Goal: Transaction & Acquisition: Download file/media

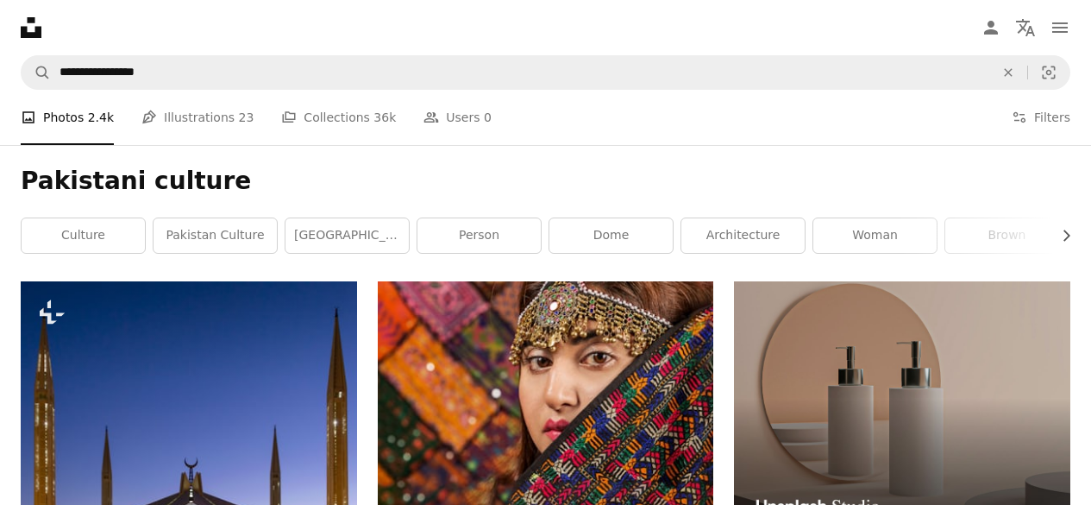
scroll to position [9673, 0]
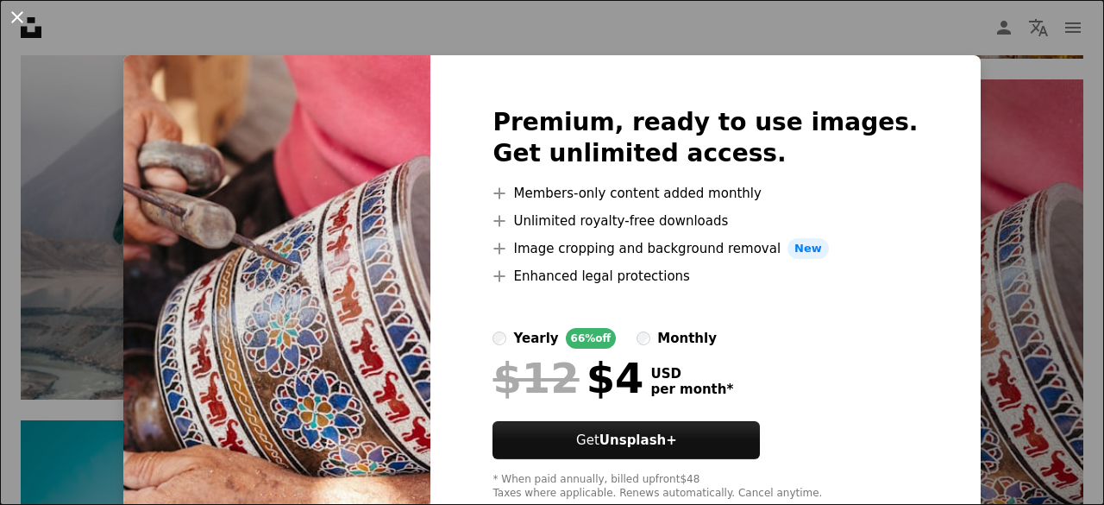
click at [16, 20] on button "An X shape" at bounding box center [17, 17] width 21 height 21
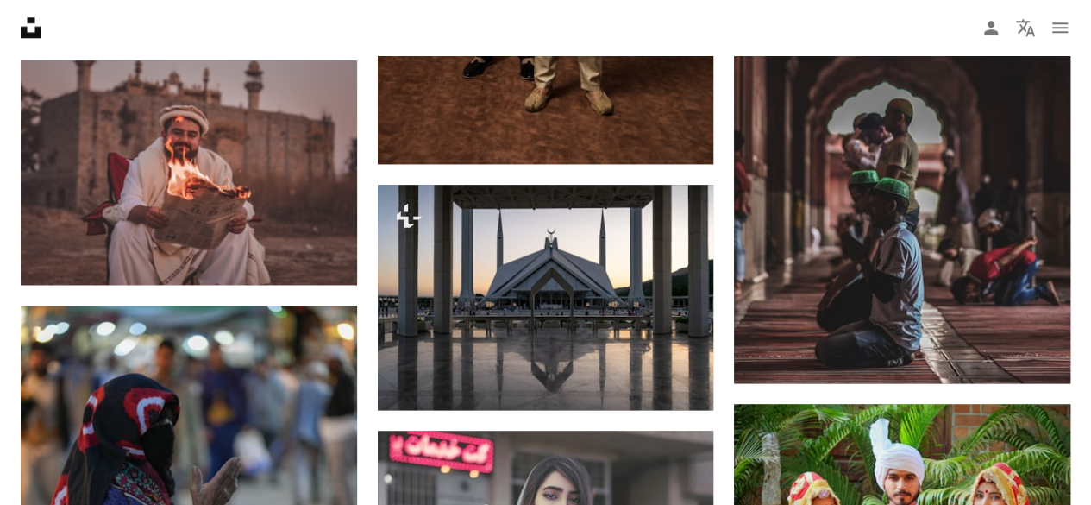
scroll to position [10737, 0]
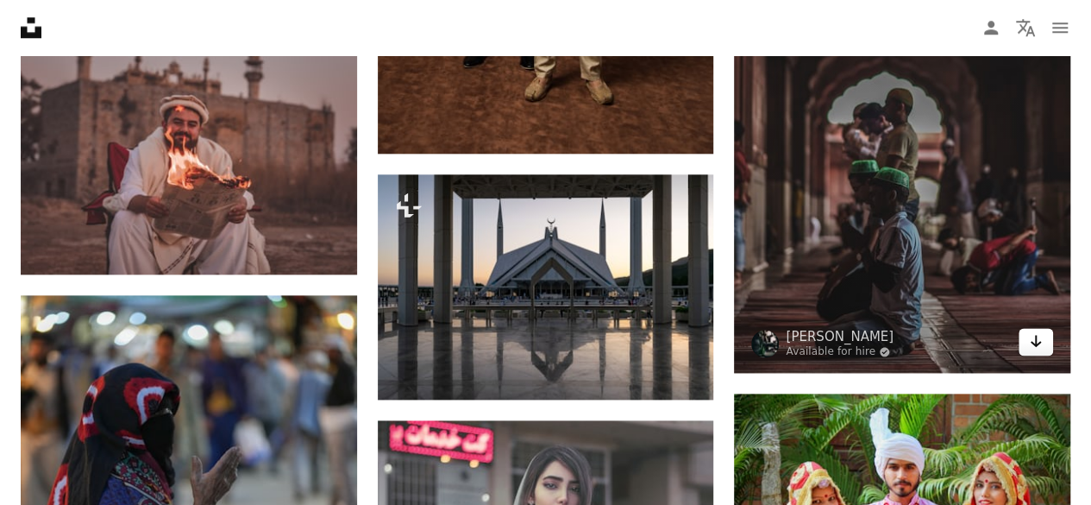
click at [1042, 337] on link "Arrow pointing down" at bounding box center [1036, 342] width 35 height 28
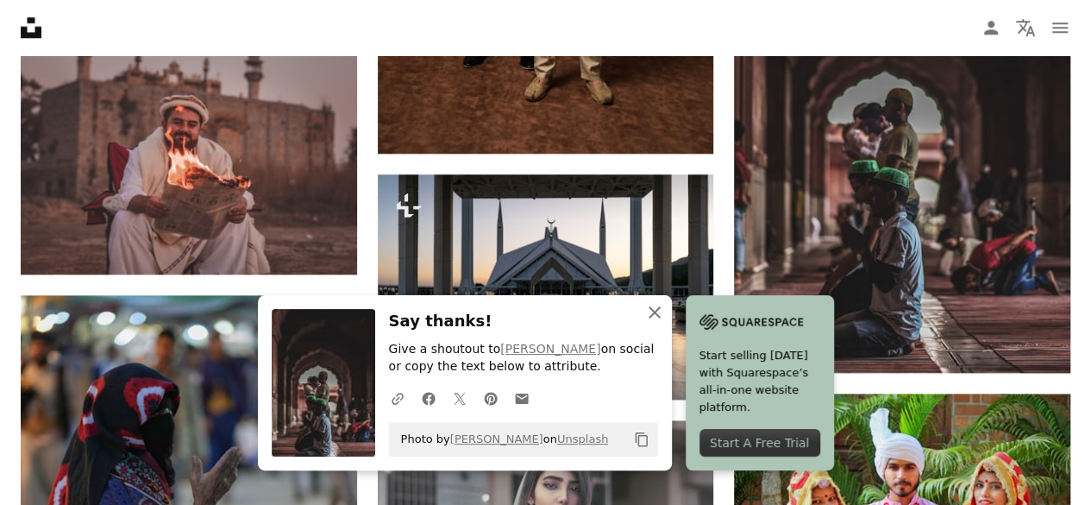
click at [652, 307] on icon "An X shape" at bounding box center [654, 312] width 21 height 21
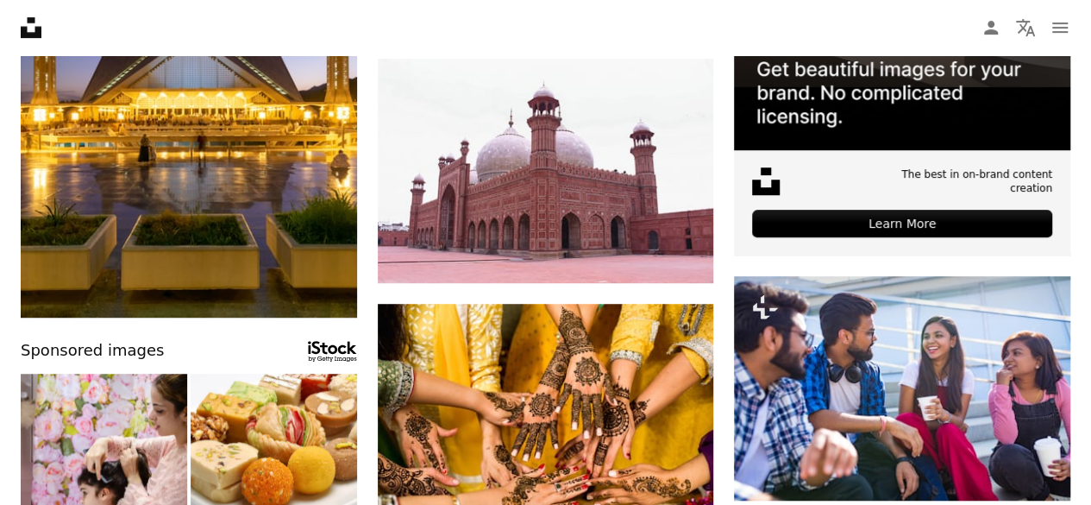
scroll to position [0, 0]
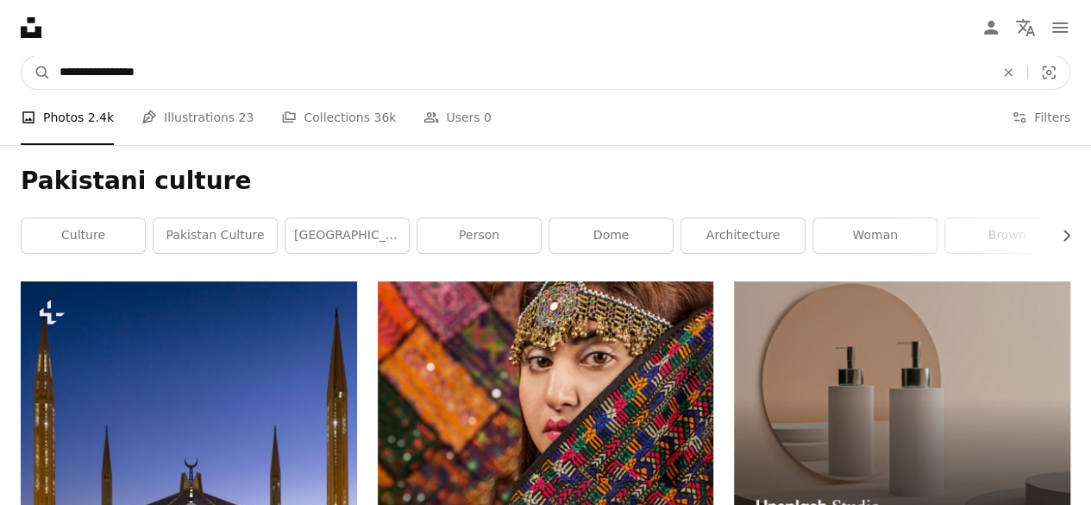
click at [147, 68] on input "**********" at bounding box center [520, 72] width 939 height 33
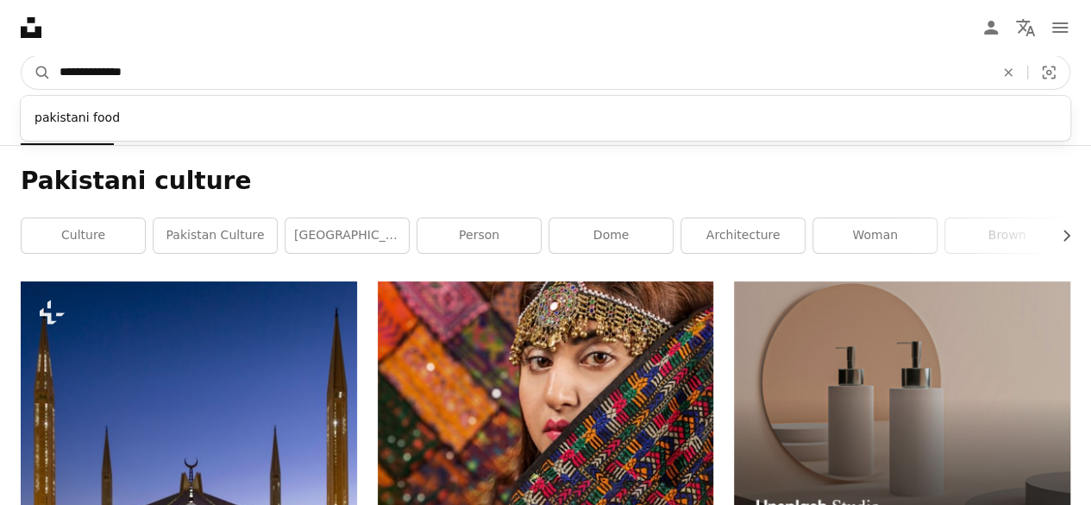
type input "**********"
click at [22, 56] on button "A magnifying glass" at bounding box center [36, 72] width 29 height 33
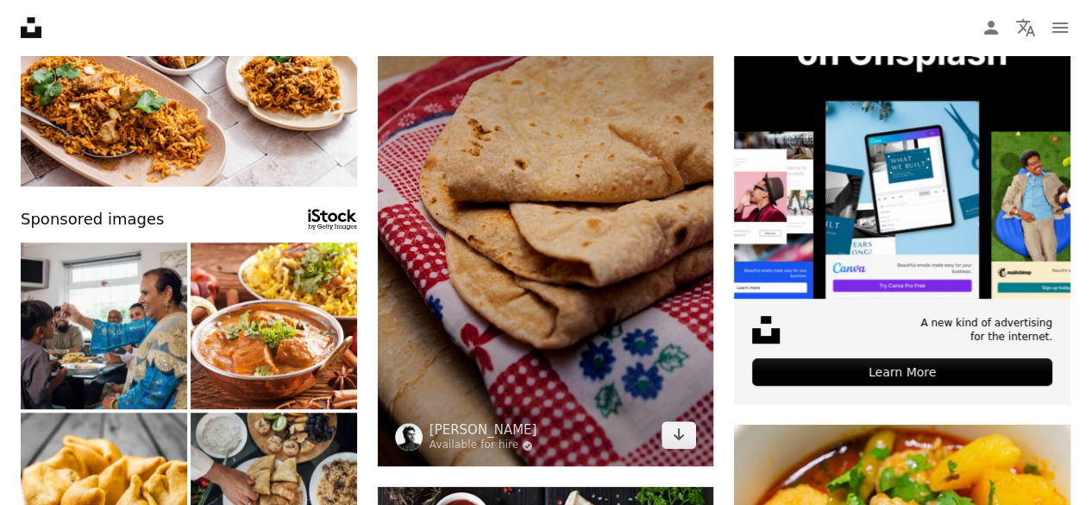
scroll to position [317, 0]
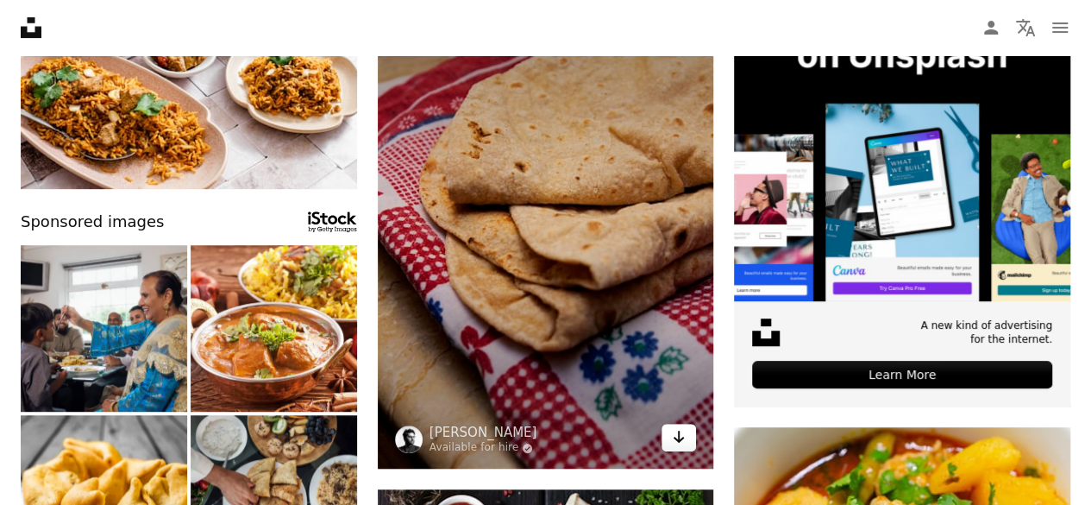
click at [678, 439] on icon "Download" at bounding box center [679, 436] width 11 height 12
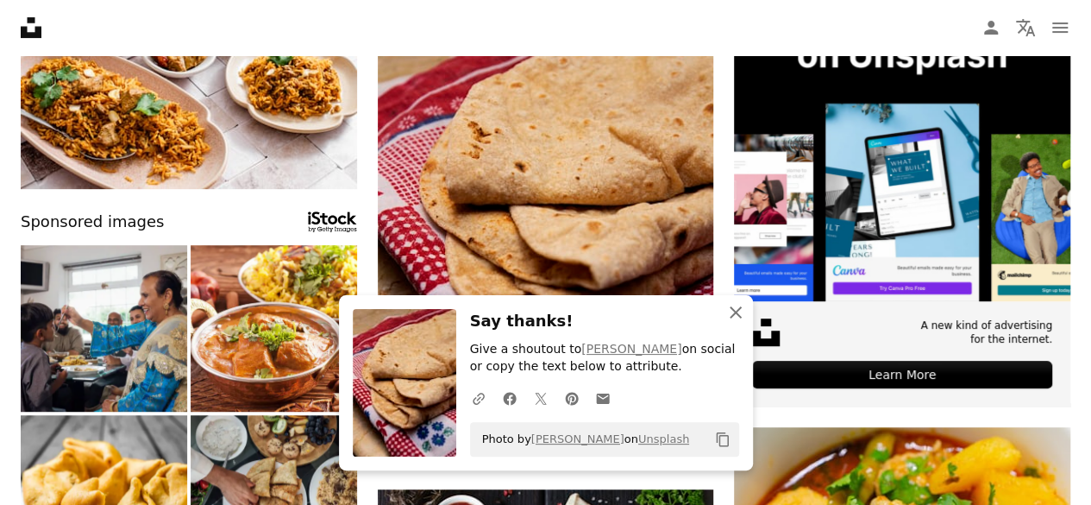
click at [731, 320] on icon "An X shape" at bounding box center [736, 312] width 21 height 21
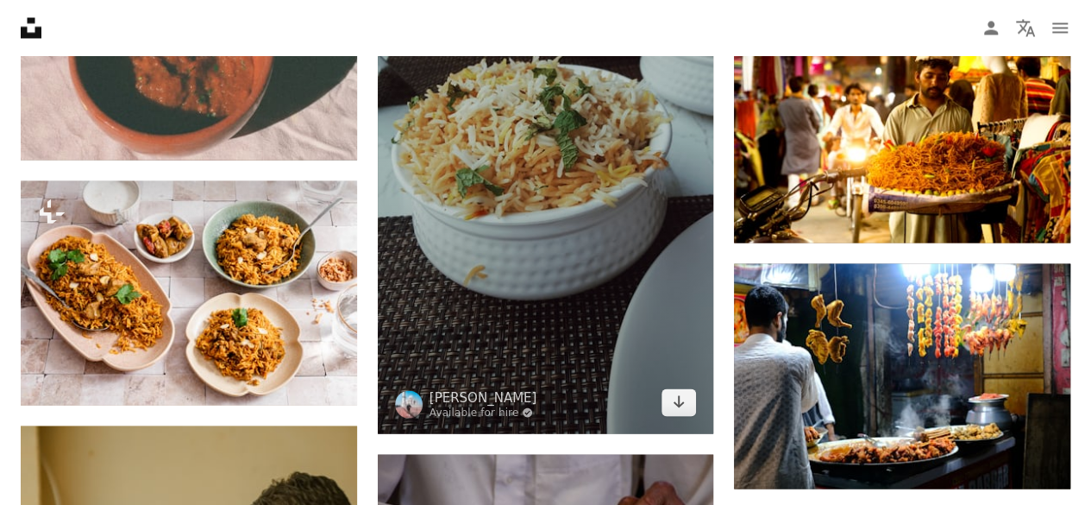
scroll to position [4810, 0]
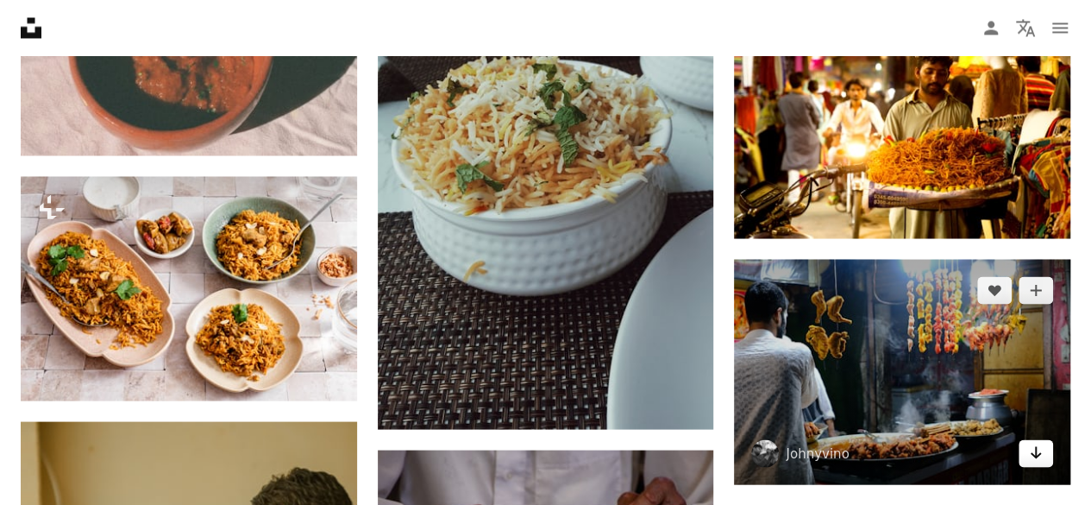
click at [1034, 453] on icon "Arrow pointing down" at bounding box center [1036, 452] width 14 height 21
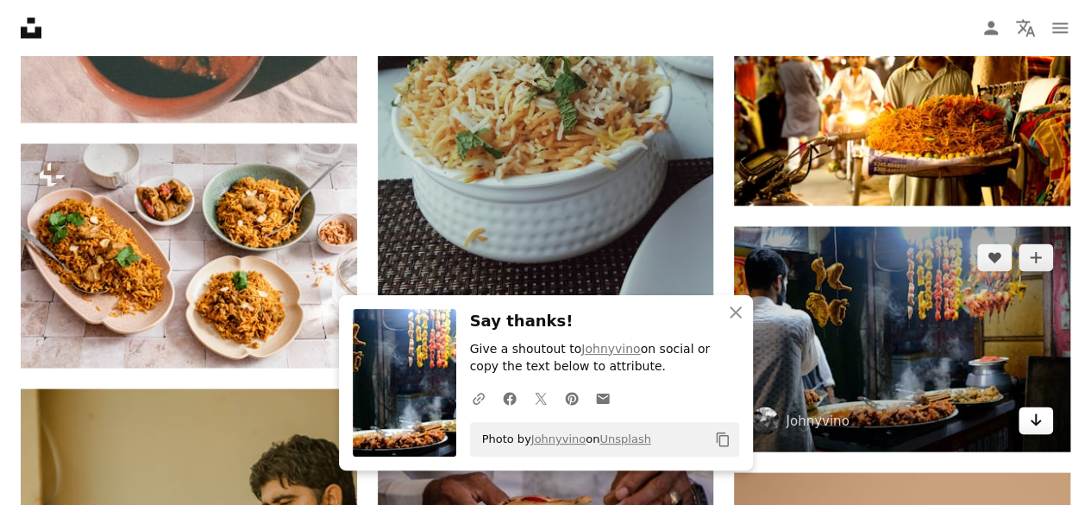
scroll to position [4845, 0]
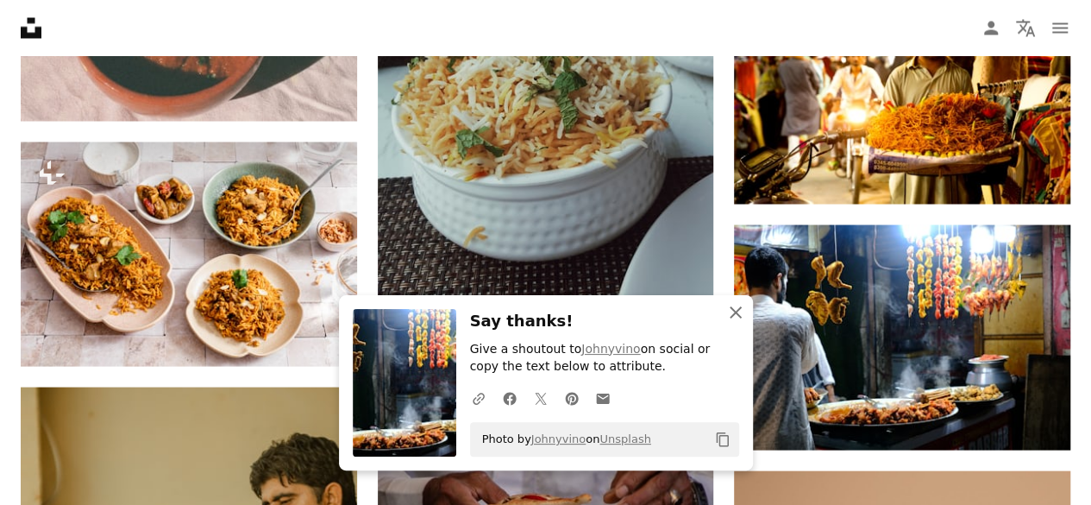
click at [738, 317] on icon "An X shape" at bounding box center [736, 312] width 21 height 21
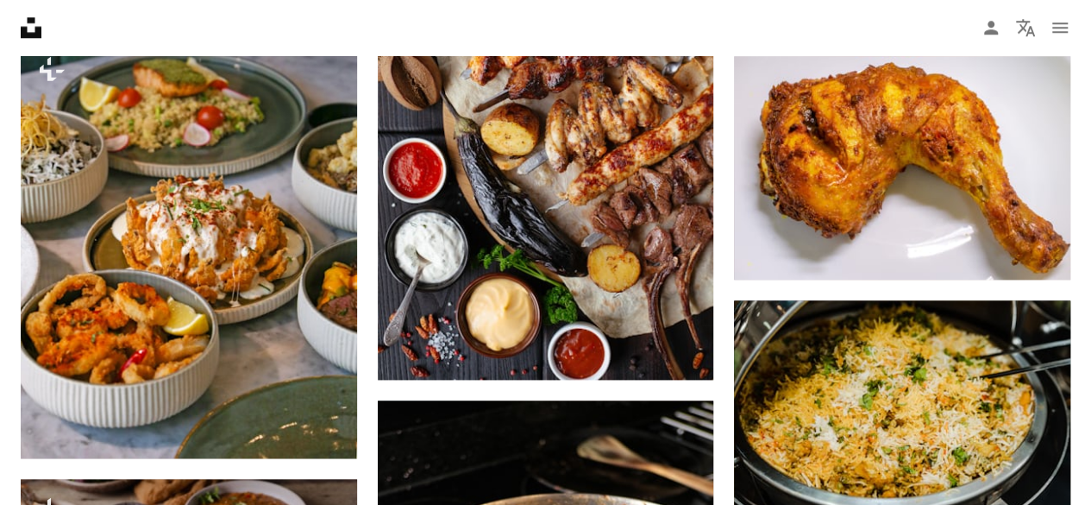
scroll to position [0, 0]
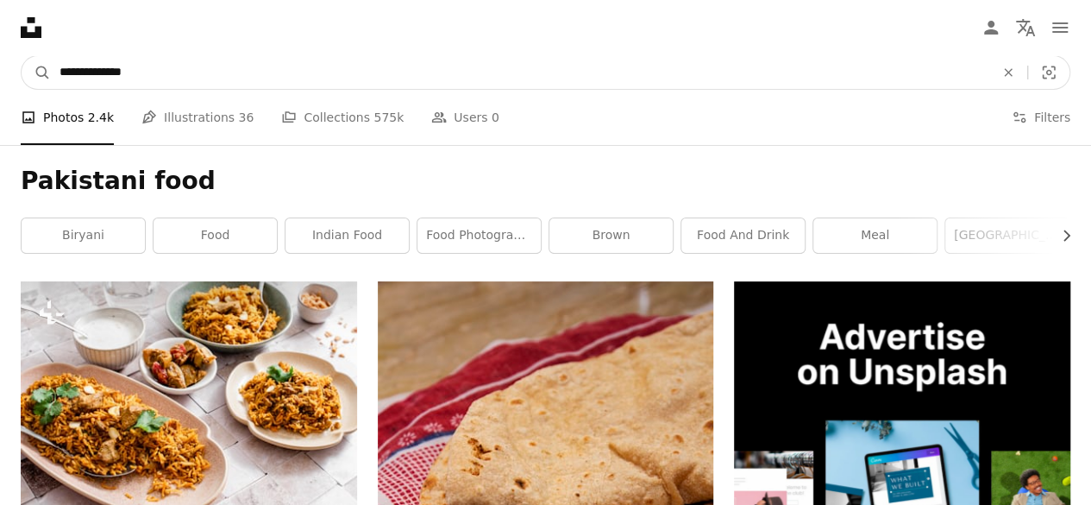
click at [249, 66] on input "**********" at bounding box center [520, 72] width 939 height 33
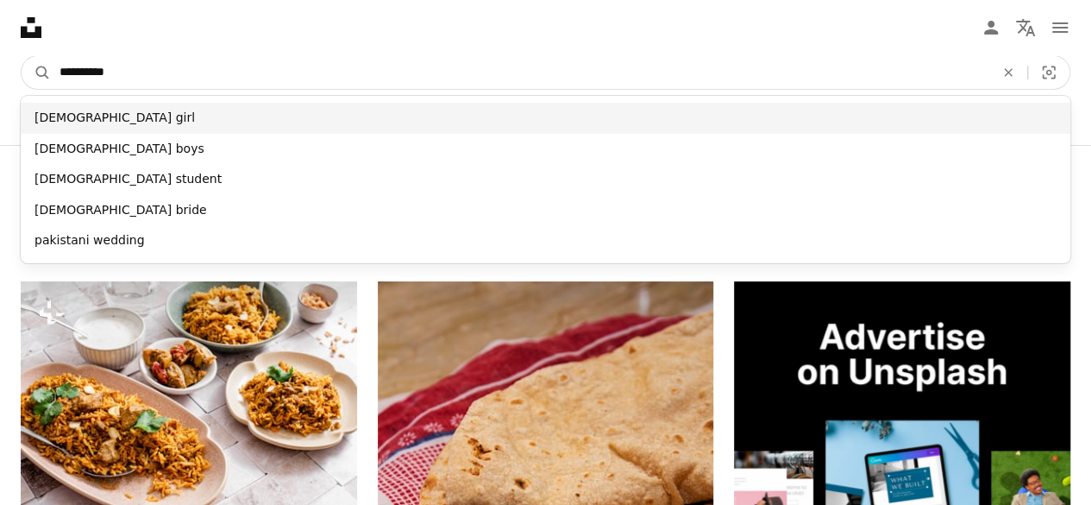
type input "*********"
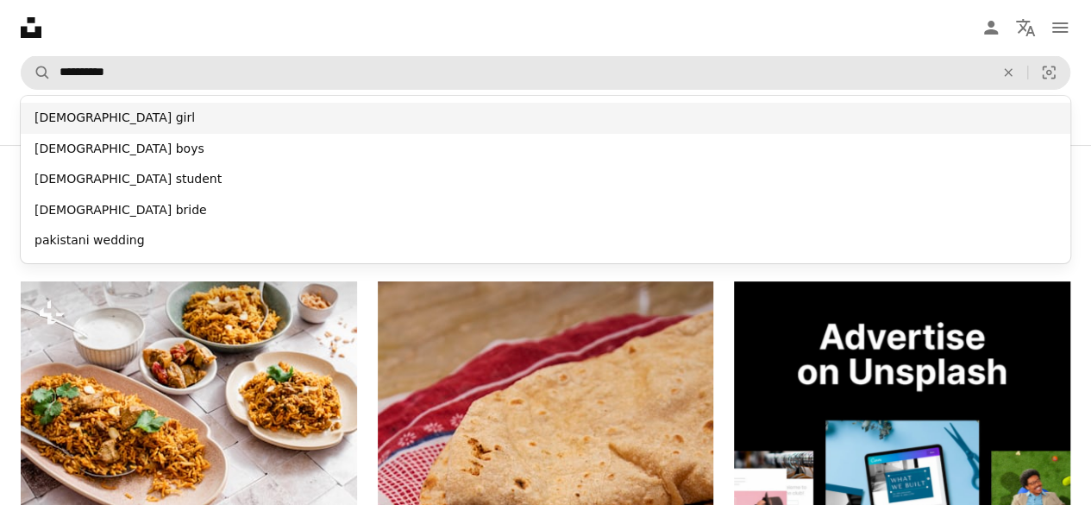
click at [171, 110] on div "[DEMOGRAPHIC_DATA] girl" at bounding box center [546, 118] width 1050 height 31
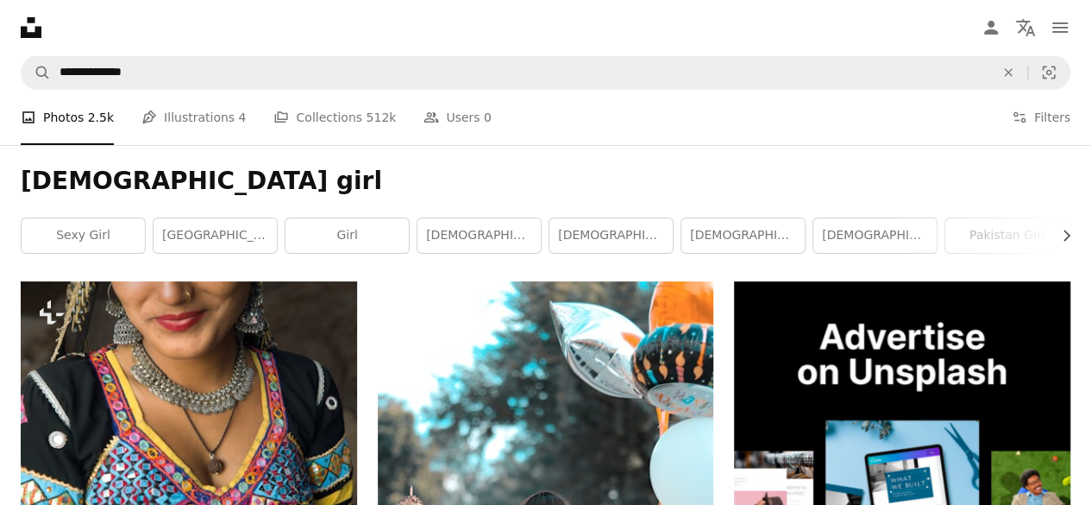
click at [254, 91] on ul "A photo Photos 2.5k Pen Tool Illustrations 4 A stack of folders Collections 512…" at bounding box center [256, 117] width 471 height 55
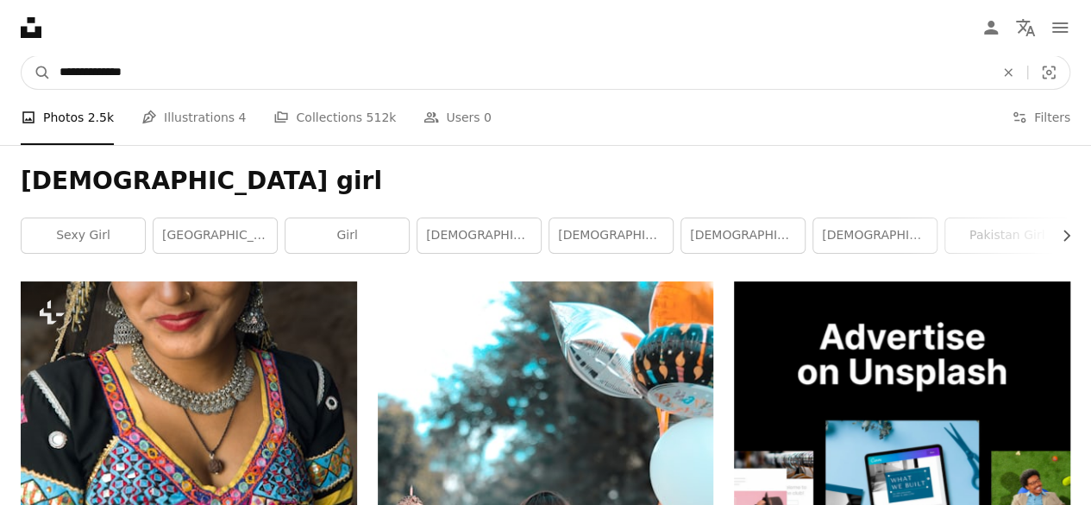
click at [253, 84] on input "**********" at bounding box center [520, 72] width 939 height 33
type input "**********"
click button "A magnifying glass" at bounding box center [36, 72] width 29 height 33
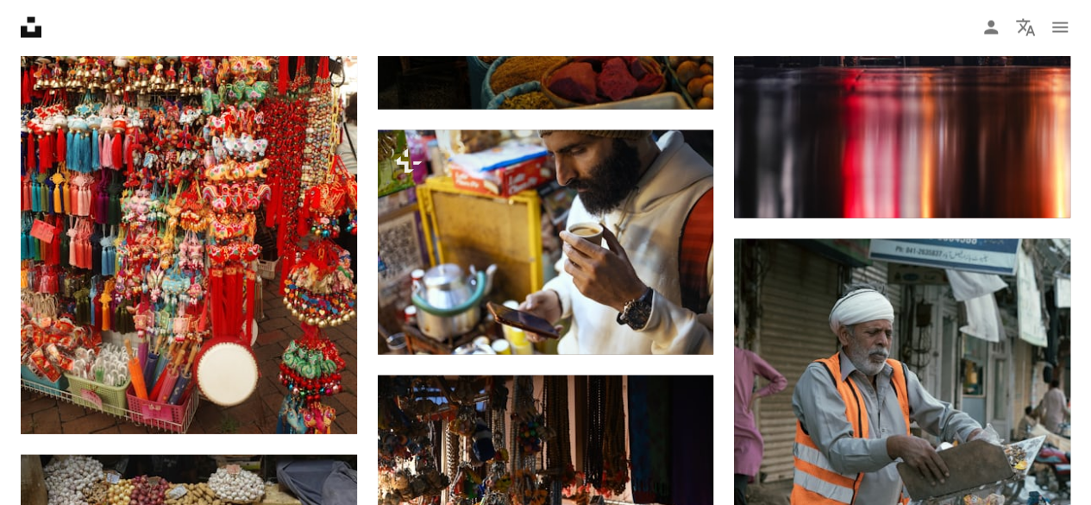
scroll to position [1797, 0]
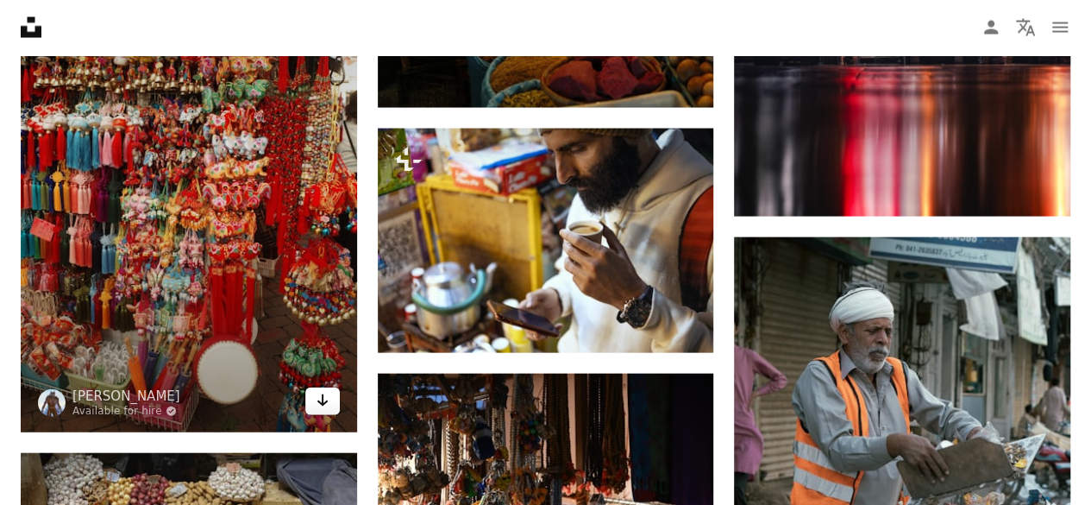
click at [311, 410] on link "Arrow pointing down" at bounding box center [322, 401] width 35 height 28
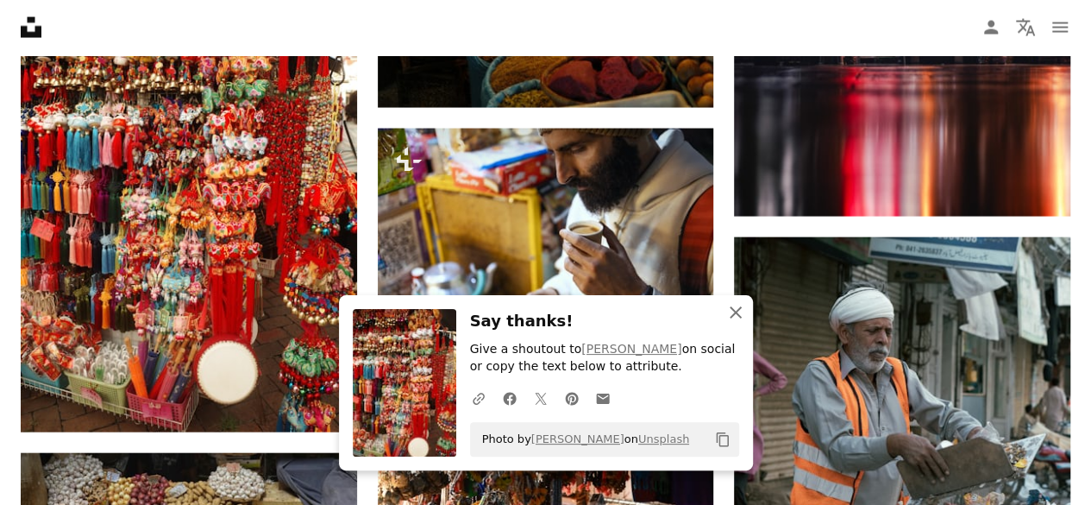
click at [740, 315] on icon "An X shape" at bounding box center [736, 312] width 21 height 21
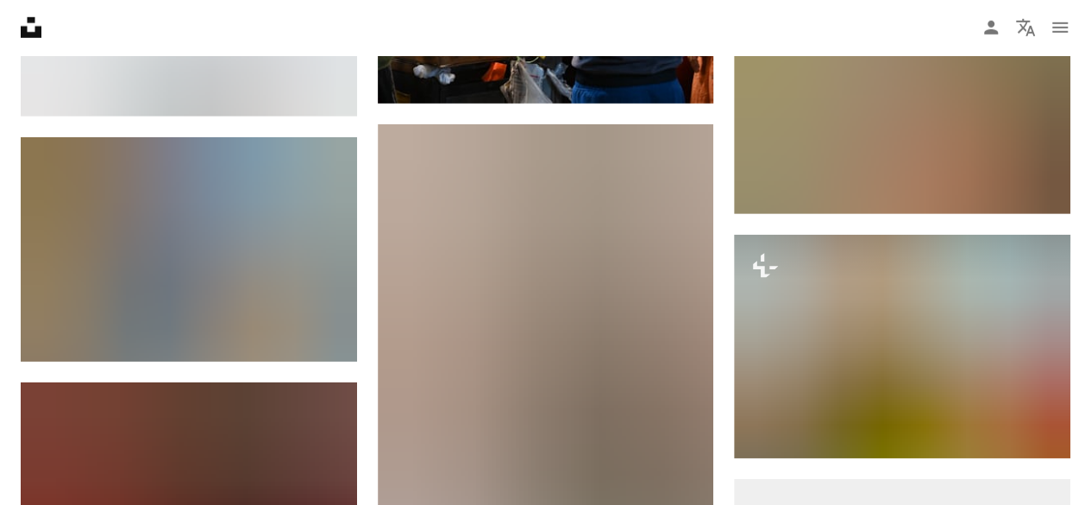
scroll to position [2576, 0]
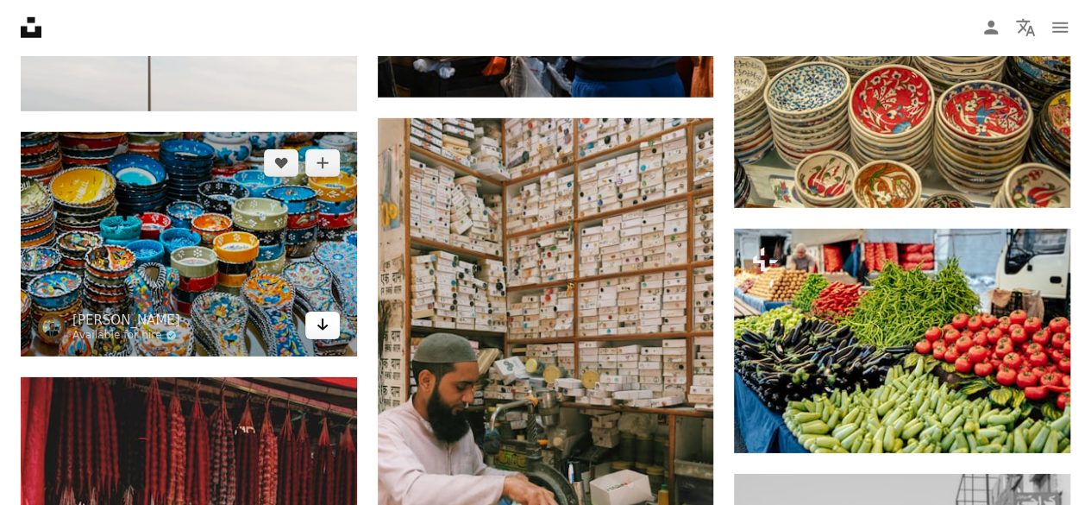
click at [321, 326] on icon "Download" at bounding box center [322, 324] width 11 height 12
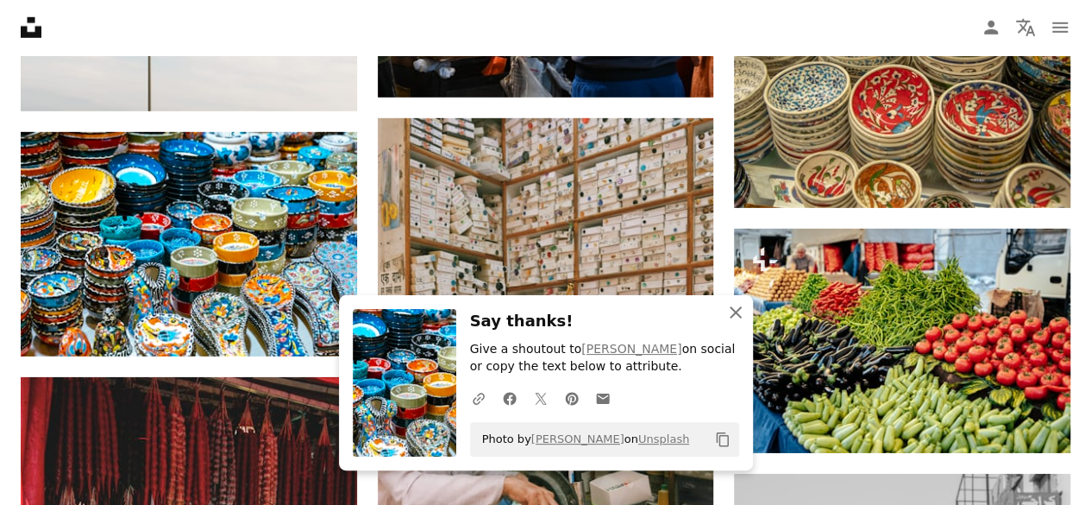
click at [734, 318] on icon "An X shape" at bounding box center [736, 312] width 21 height 21
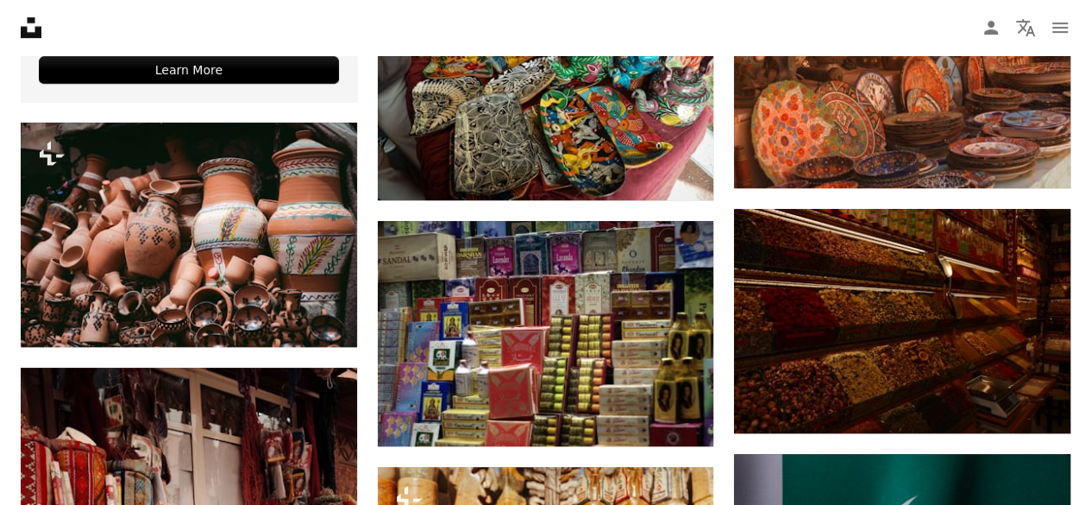
scroll to position [3825, 0]
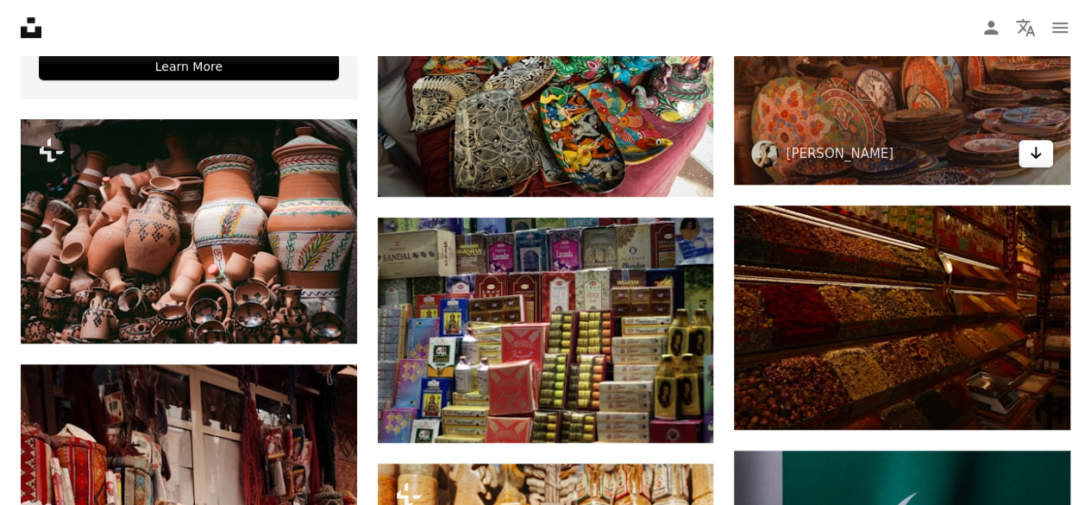
click at [1025, 148] on link "Arrow pointing down" at bounding box center [1036, 154] width 35 height 28
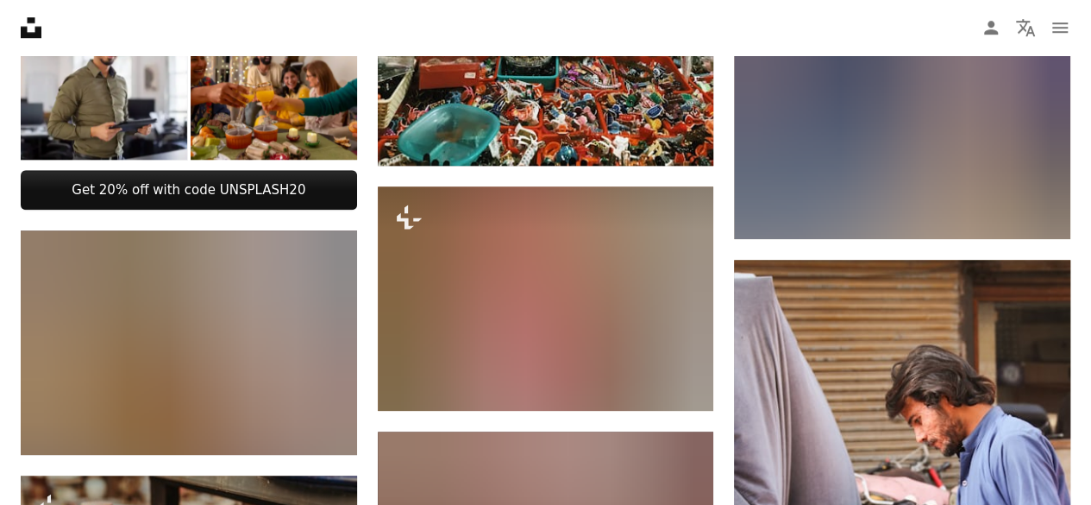
scroll to position [0, 0]
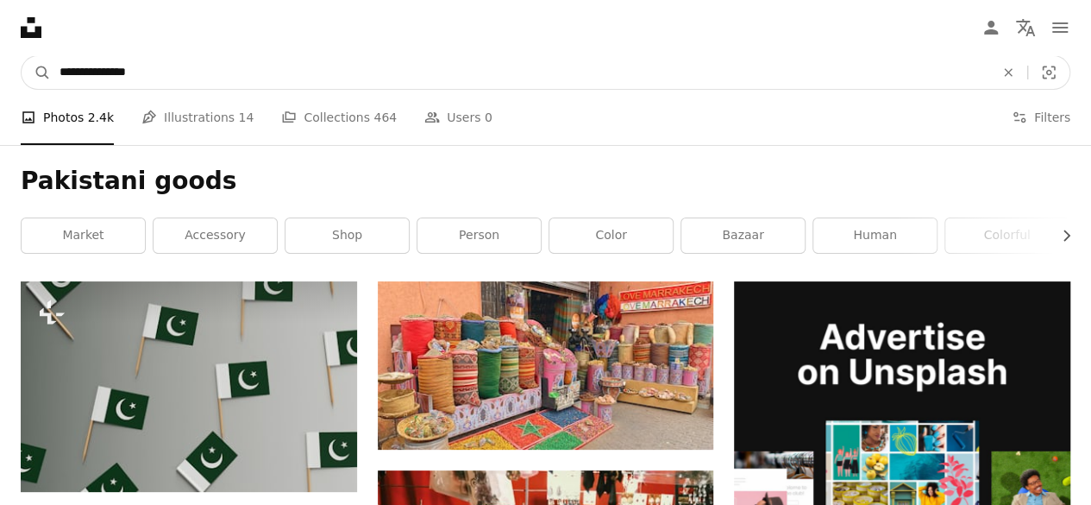
click at [385, 76] on input "**********" at bounding box center [520, 72] width 939 height 33
type input "**********"
click button "A magnifying glass" at bounding box center [36, 72] width 29 height 33
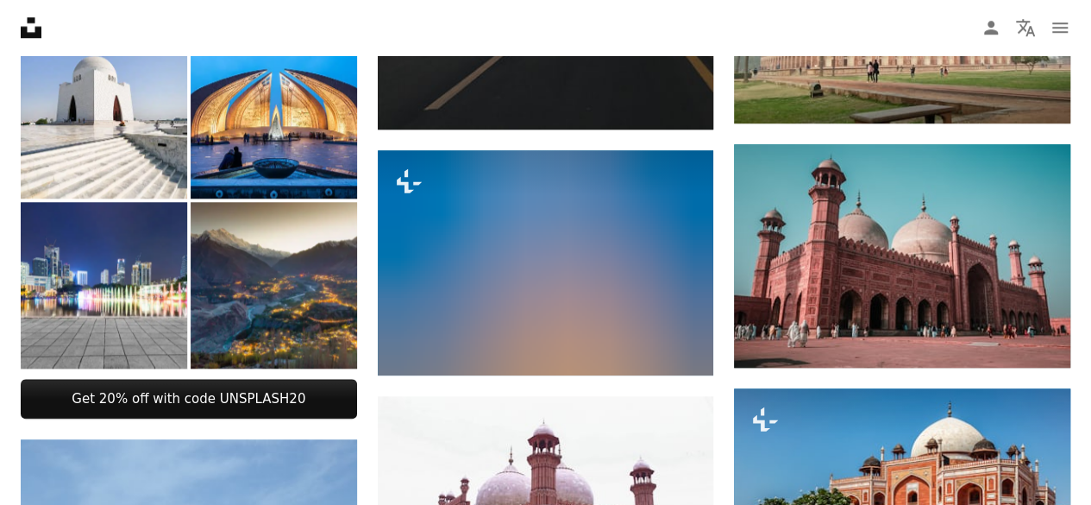
scroll to position [816, 0]
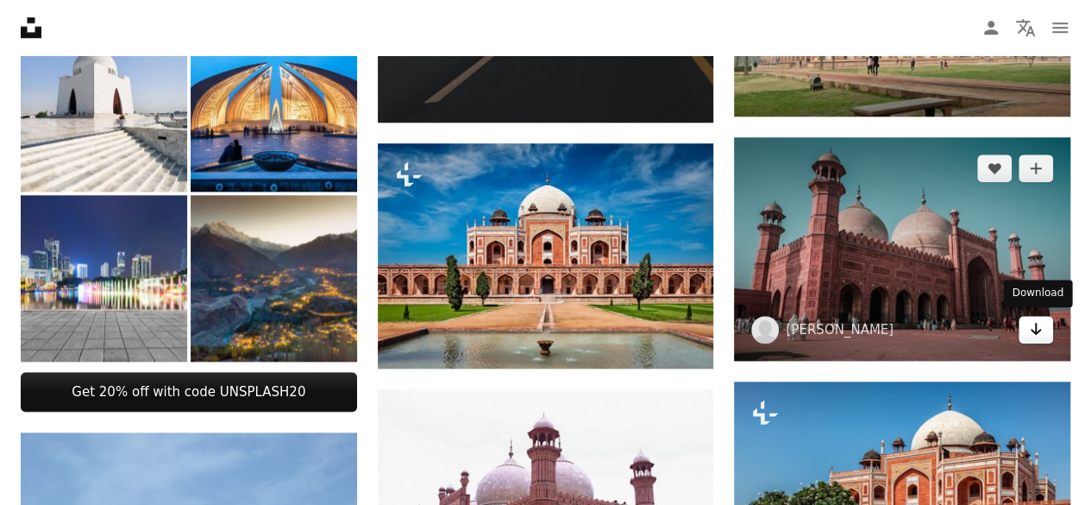
click at [1032, 335] on icon "Arrow pointing down" at bounding box center [1036, 328] width 14 height 21
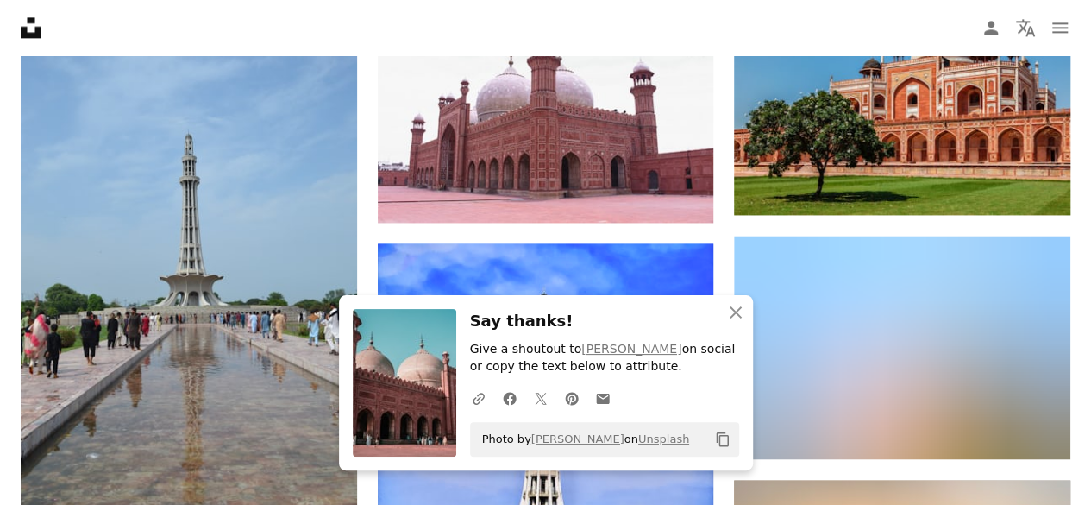
scroll to position [1208, 0]
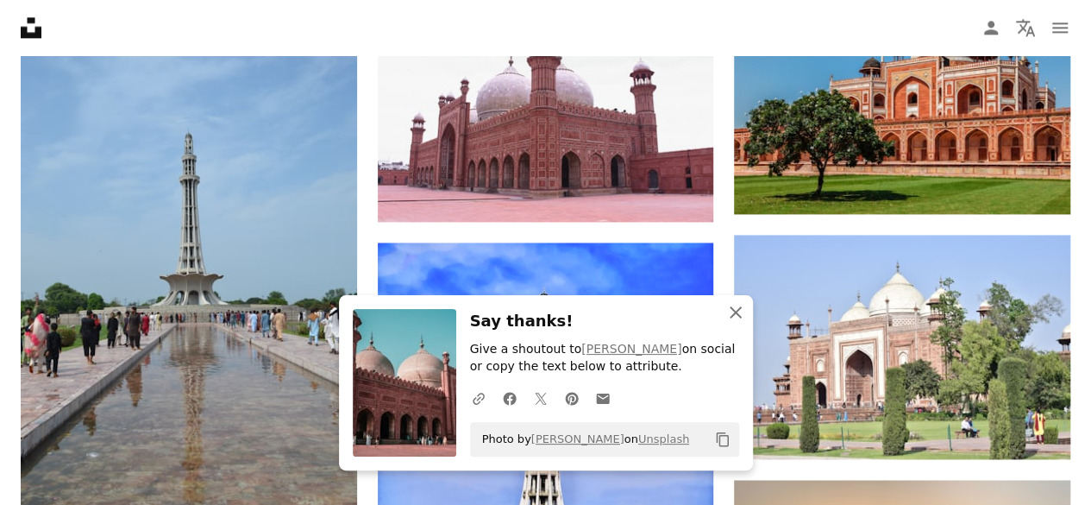
click at [735, 324] on button "An X shape Close" at bounding box center [736, 312] width 35 height 35
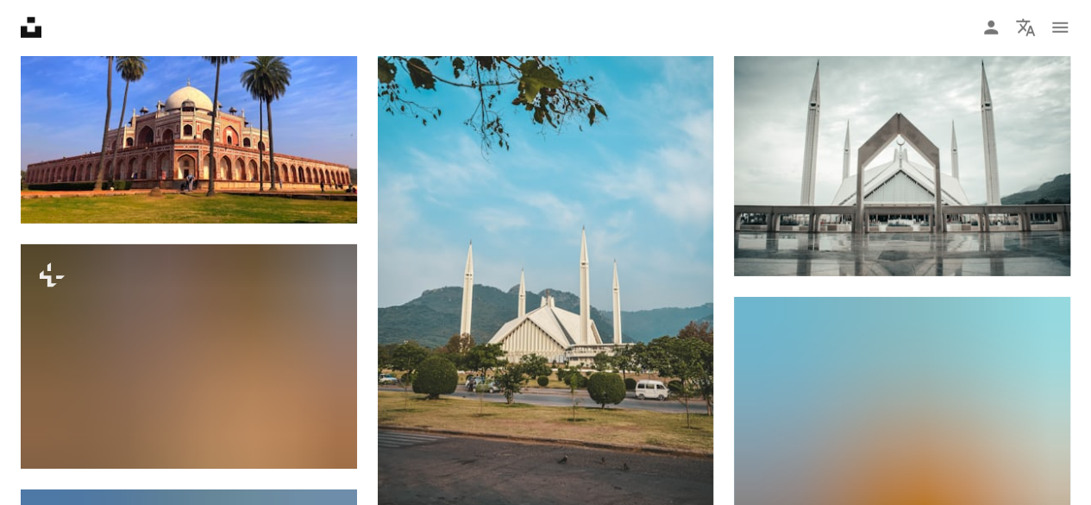
scroll to position [5678, 0]
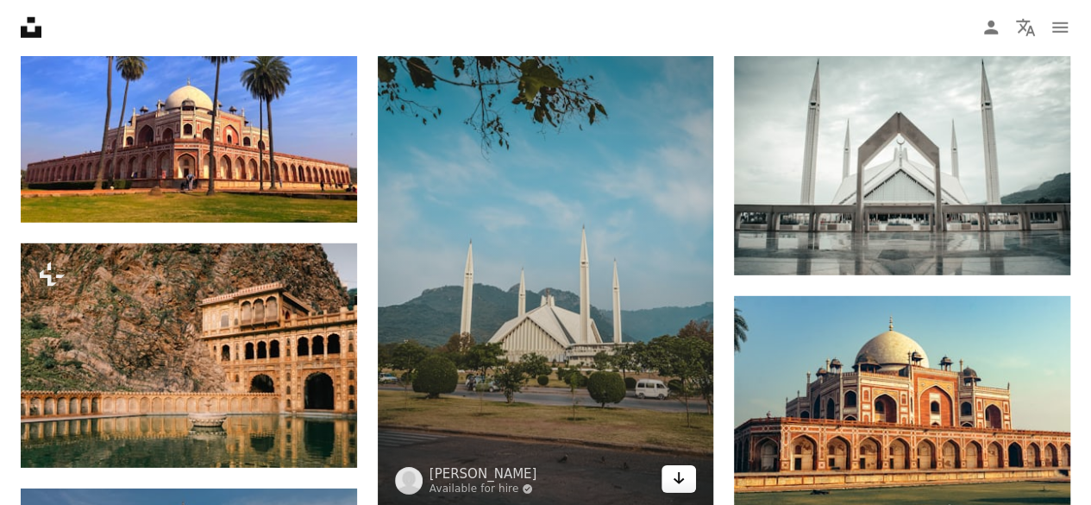
click at [682, 481] on icon "Arrow pointing down" at bounding box center [679, 478] width 14 height 21
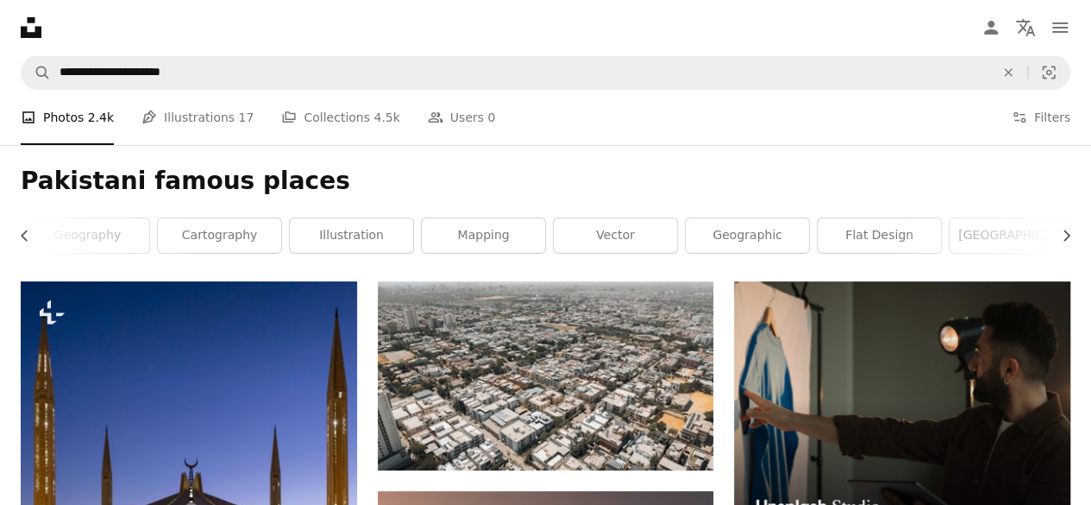
scroll to position [0, 527]
click at [978, 232] on link "architecture" at bounding box center [1007, 235] width 123 height 35
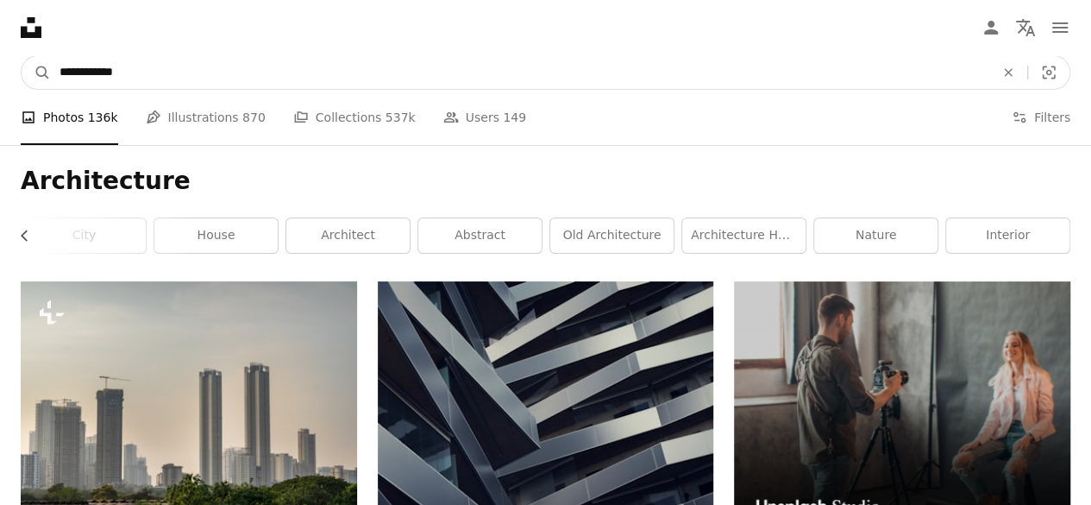
click at [457, 65] on input "**********" at bounding box center [520, 72] width 939 height 33
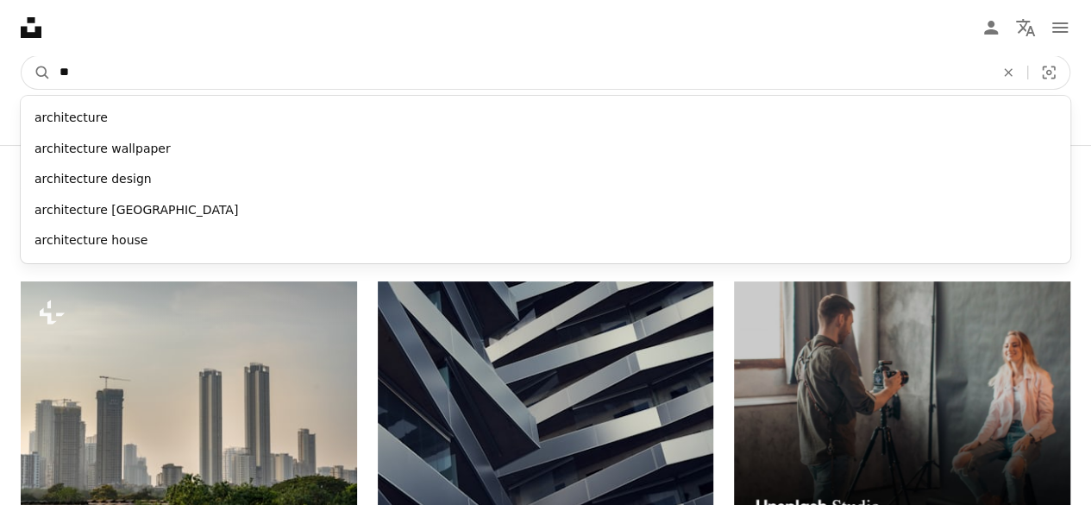
type input "*"
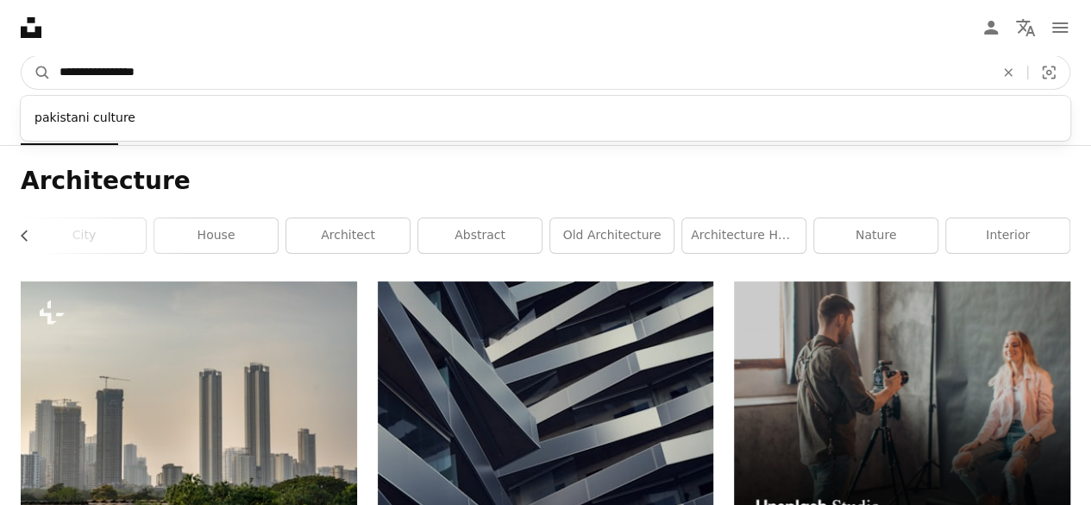
type input "**********"
click at [22, 56] on button "A magnifying glass" at bounding box center [36, 72] width 29 height 33
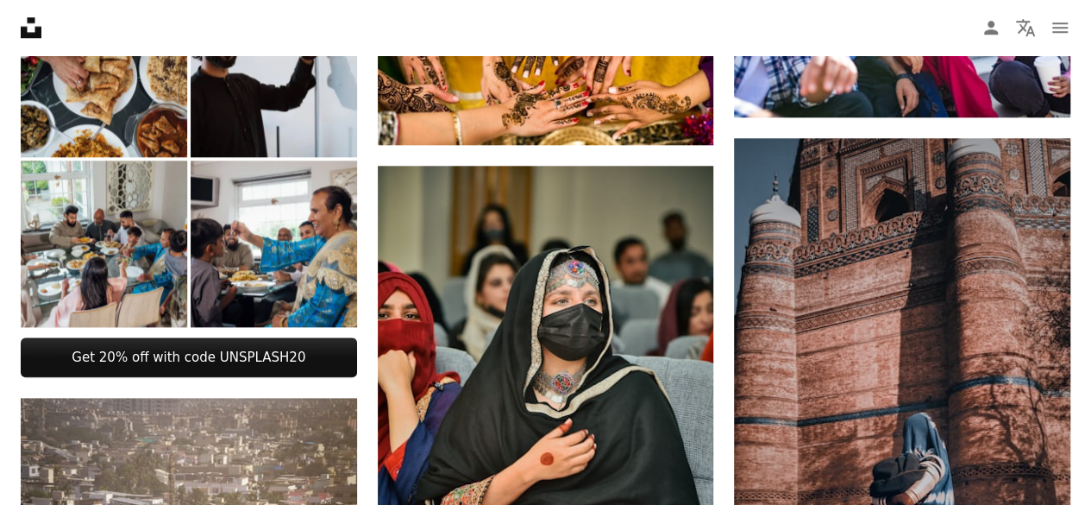
scroll to position [860, 0]
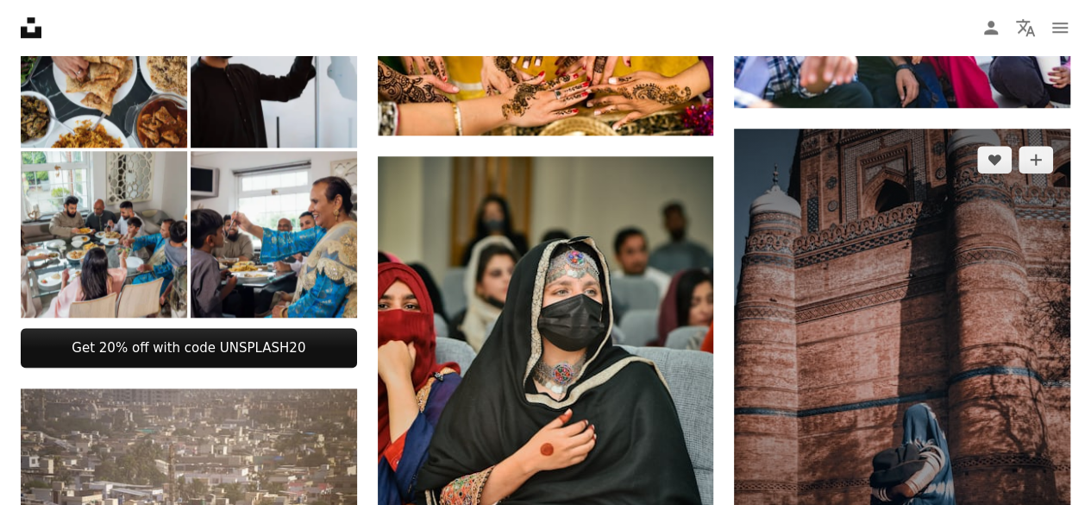
drag, startPoint x: 816, startPoint y: 396, endPoint x: 797, endPoint y: 382, distance: 23.5
click at [797, 382] on img at bounding box center [902, 353] width 336 height 448
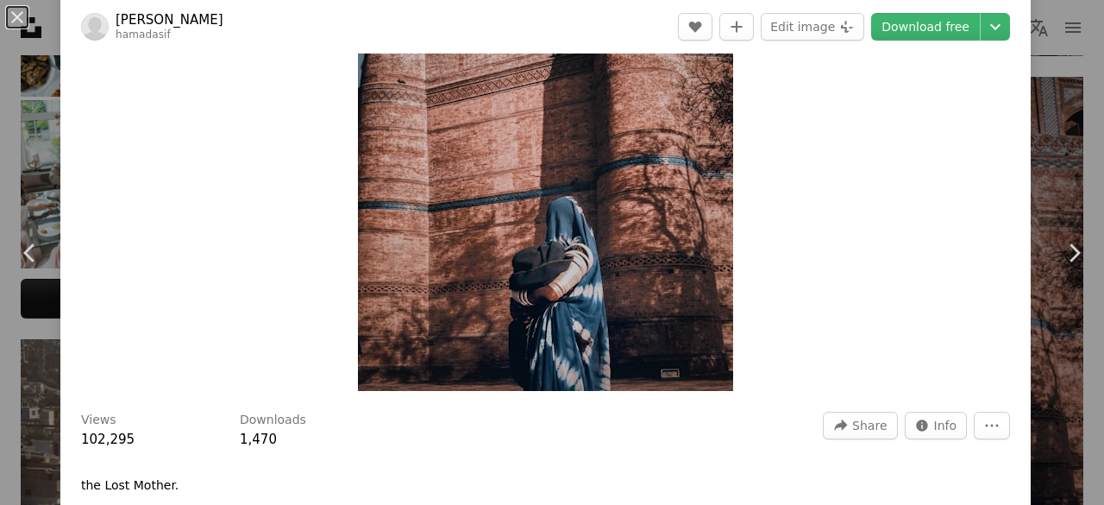
scroll to position [186, 0]
click at [929, 22] on link "Download free" at bounding box center [925, 27] width 109 height 28
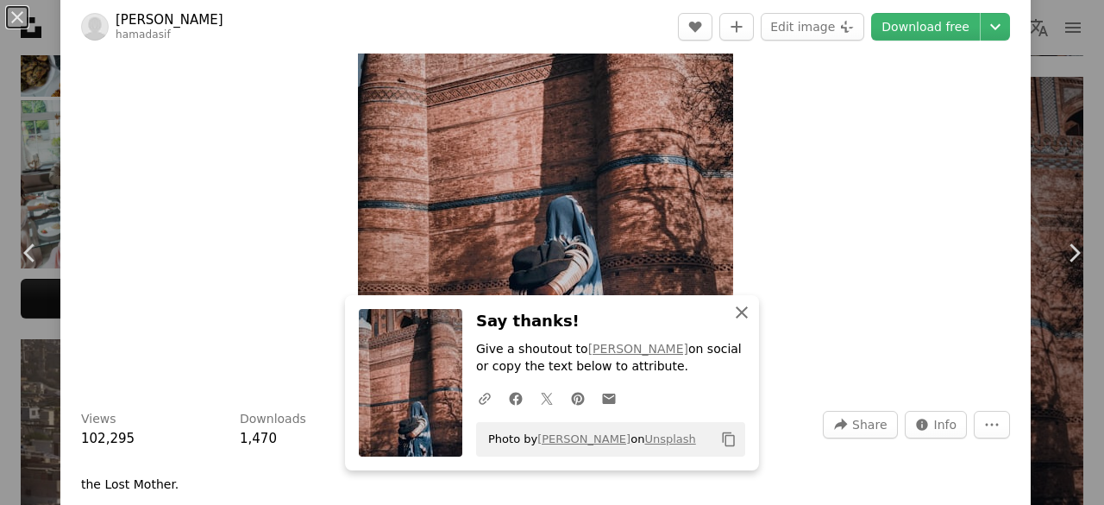
click at [733, 318] on icon "An X shape" at bounding box center [742, 312] width 21 height 21
